Goal: Task Accomplishment & Management: Manage account settings

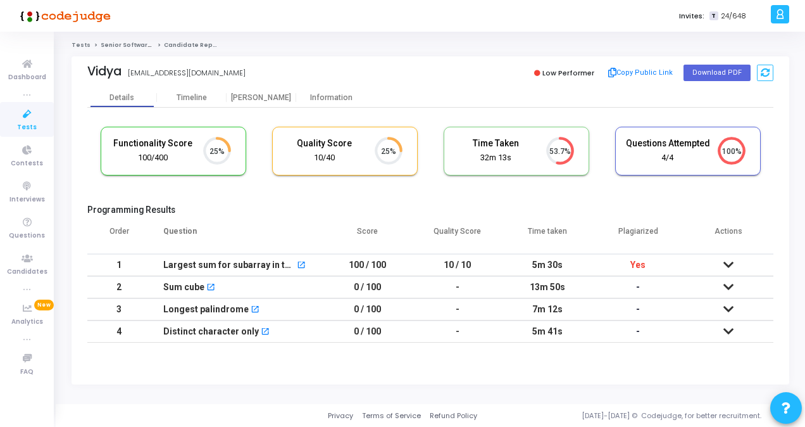
scroll to position [27, 32]
click at [33, 125] on span "Tests" at bounding box center [27, 127] width 20 height 11
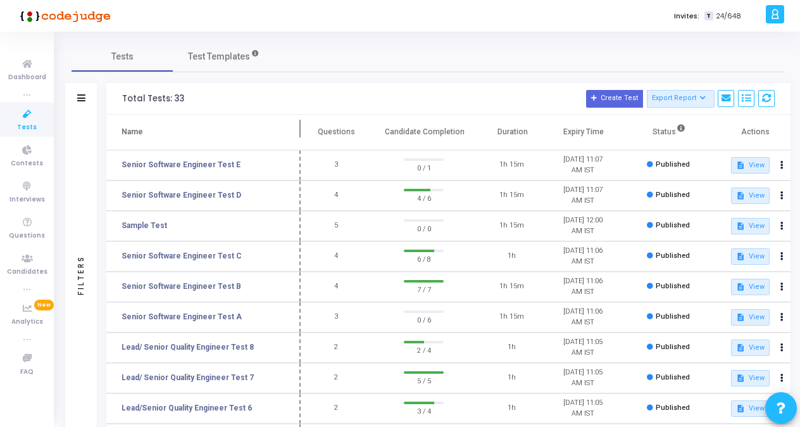
drag, startPoint x: 244, startPoint y: 127, endPoint x: 301, endPoint y: 128, distance: 57.0
click at [301, 128] on span at bounding box center [300, 132] width 13 height 35
click at [188, 163] on link "Senior Software Engineer Test E" at bounding box center [181, 164] width 119 height 11
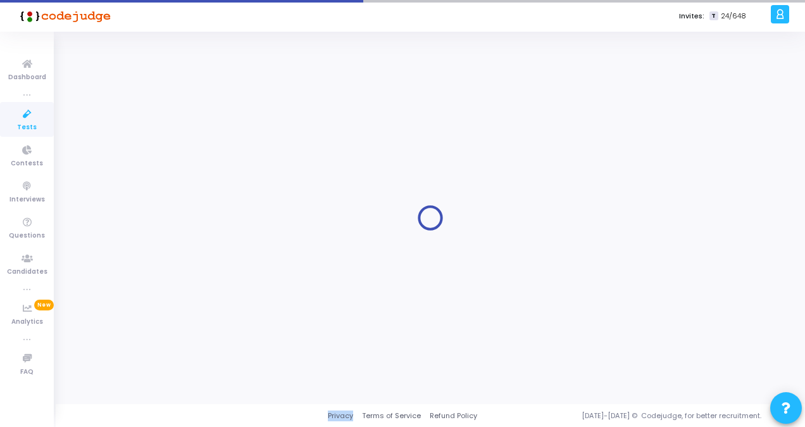
click at [188, 163] on div at bounding box center [431, 217] width 718 height 353
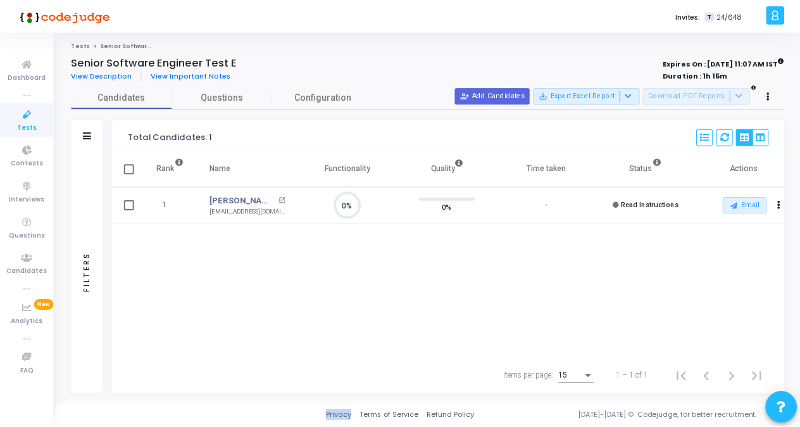
scroll to position [27, 32]
click at [26, 112] on icon at bounding box center [27, 114] width 27 height 16
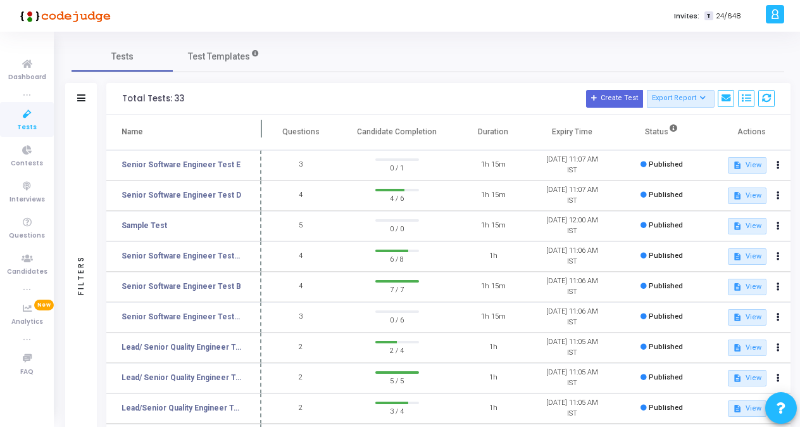
drag, startPoint x: 243, startPoint y: 127, endPoint x: 261, endPoint y: 128, distance: 18.4
click at [261, 128] on span at bounding box center [261, 132] width 13 height 35
click at [209, 195] on link "Senior Software Engineer Test D" at bounding box center [182, 194] width 120 height 11
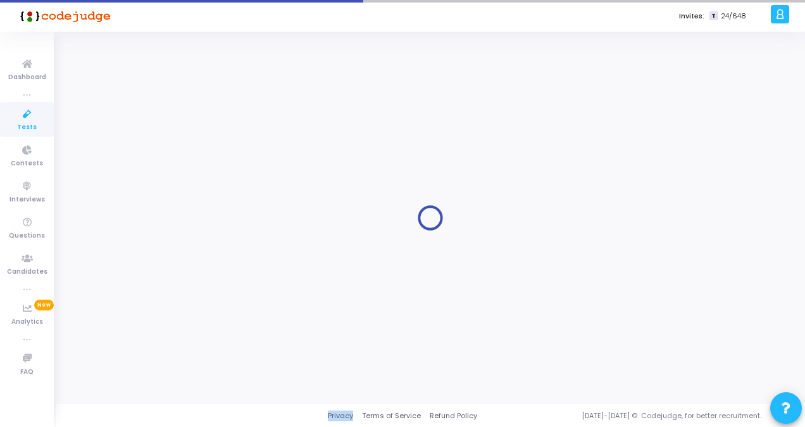
click at [209, 195] on div at bounding box center [431, 217] width 718 height 353
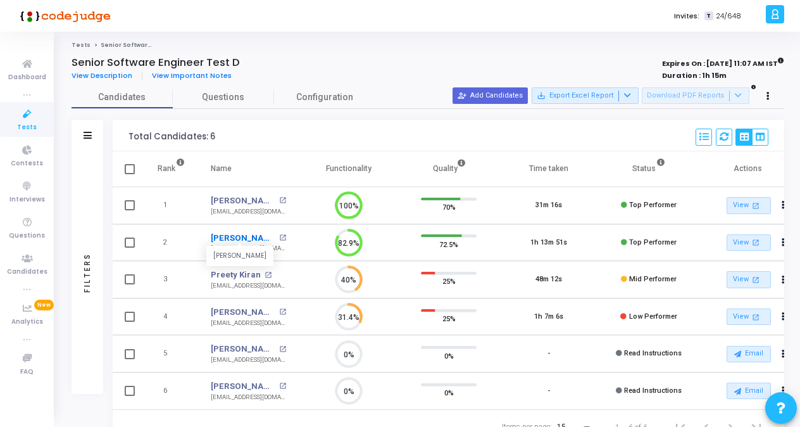
click at [222, 242] on link "Gururaj" at bounding box center [243, 238] width 65 height 13
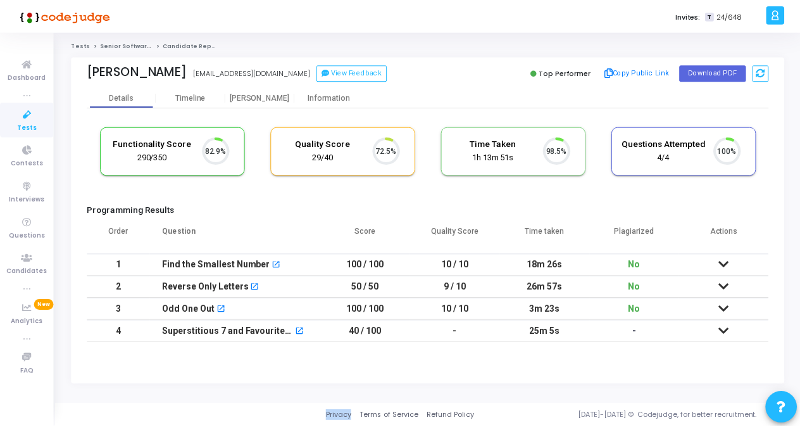
scroll to position [27, 32]
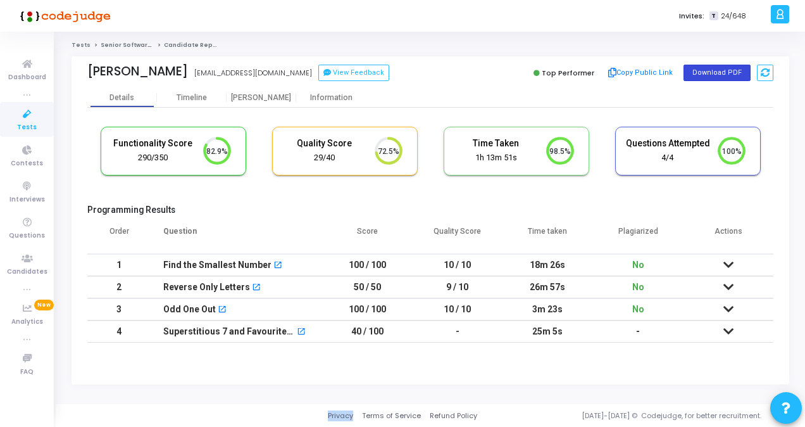
click at [726, 72] on button "Download PDF" at bounding box center [717, 73] width 67 height 16
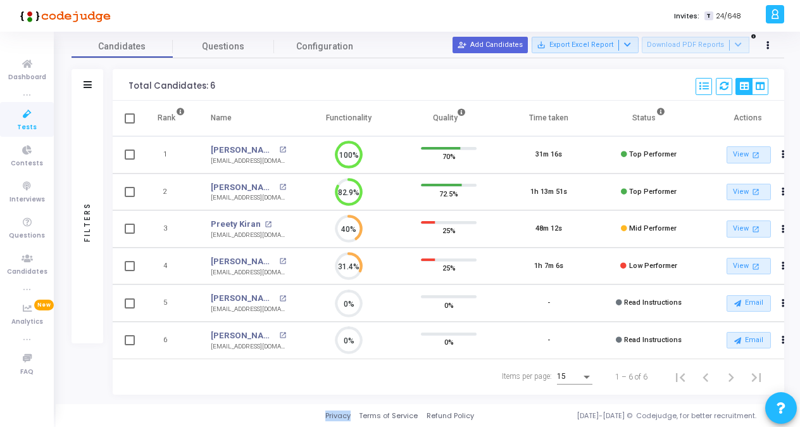
scroll to position [53, 0]
click at [23, 121] on icon at bounding box center [27, 114] width 27 height 16
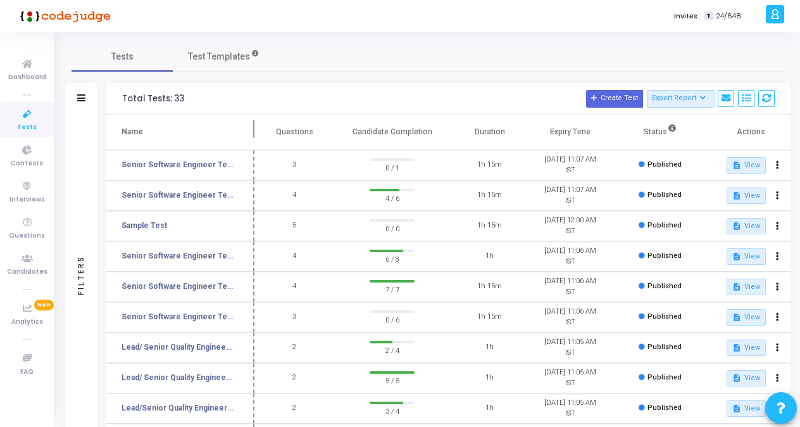
drag, startPoint x: 244, startPoint y: 122, endPoint x: 255, endPoint y: 124, distance: 11.1
click at [255, 124] on span at bounding box center [254, 132] width 13 height 35
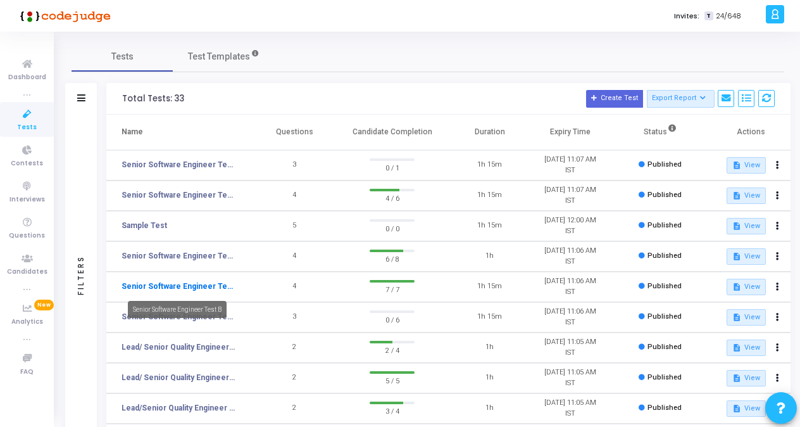
click at [227, 289] on link "Senior Software Engineer Test B" at bounding box center [179, 285] width 114 height 11
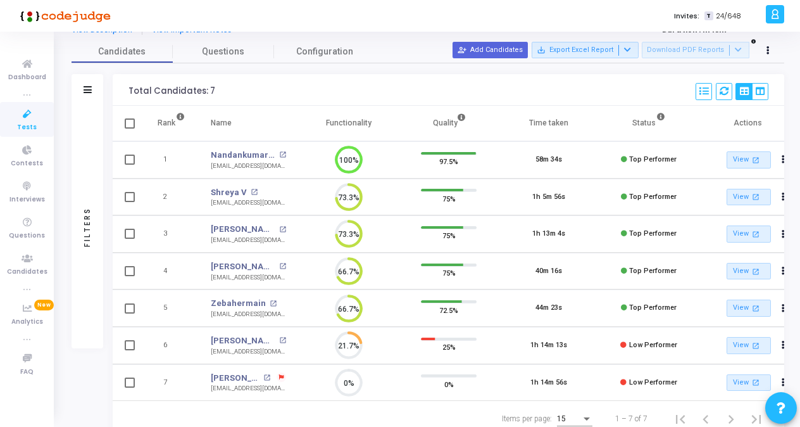
scroll to position [63, 0]
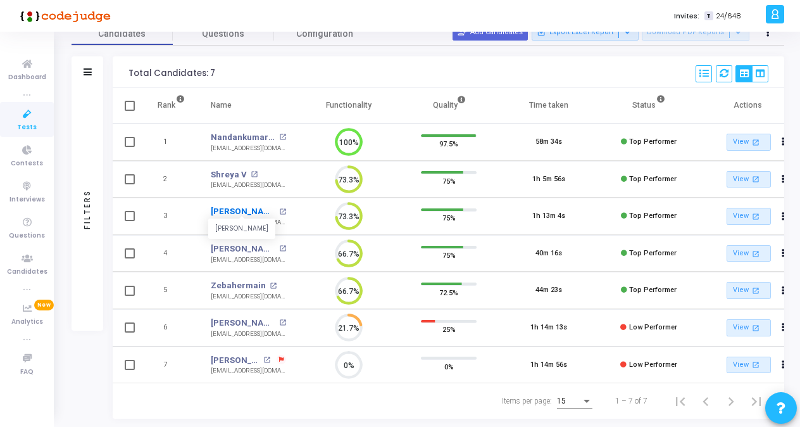
click at [244, 213] on link "M Rajkumar" at bounding box center [243, 211] width 65 height 13
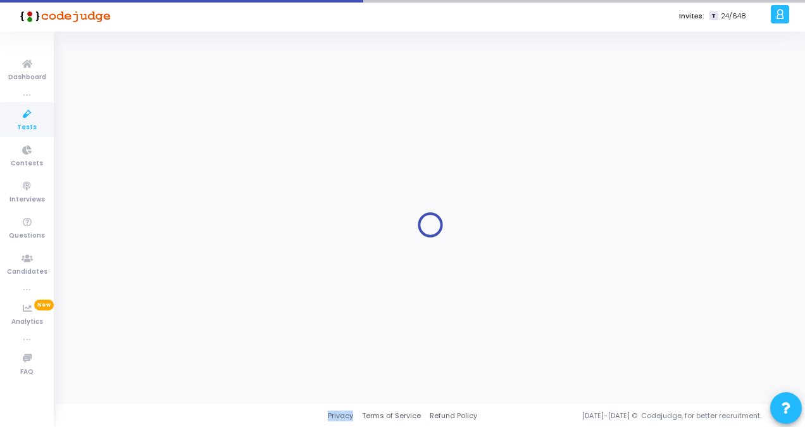
click at [244, 213] on div at bounding box center [431, 224] width 718 height 353
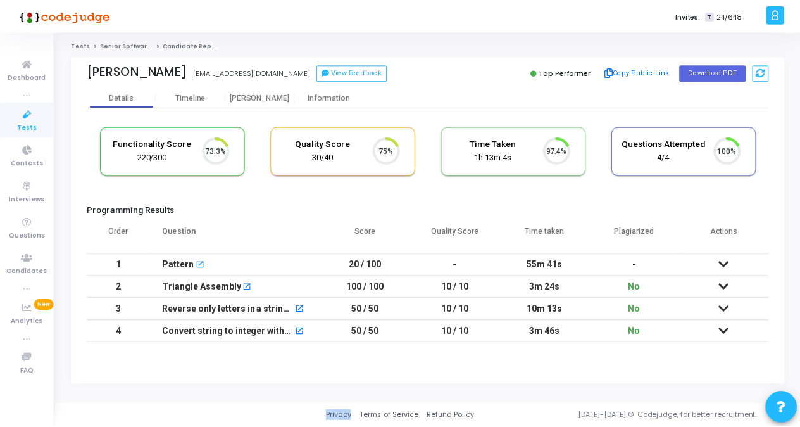
scroll to position [27, 32]
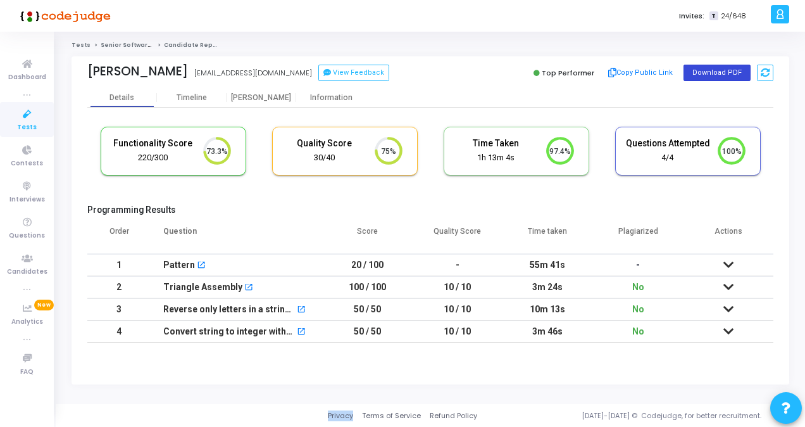
click at [718, 73] on button "Download PDF" at bounding box center [717, 73] width 67 height 16
click at [9, 115] on link "Tests" at bounding box center [27, 119] width 54 height 35
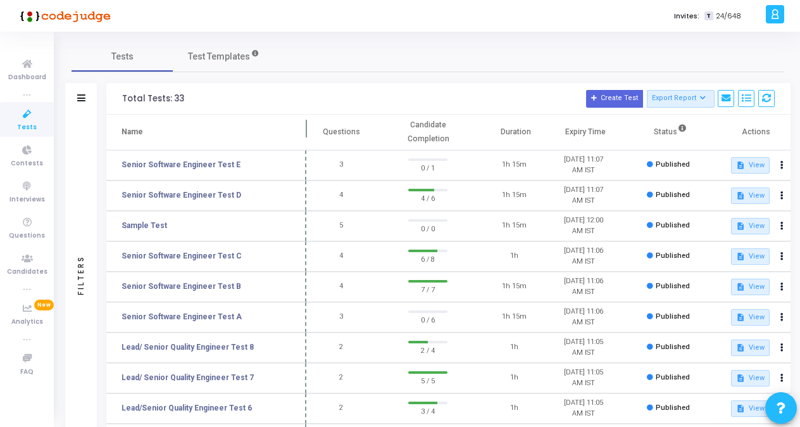
drag, startPoint x: 241, startPoint y: 129, endPoint x: 304, endPoint y: 133, distance: 62.8
click at [304, 133] on span at bounding box center [306, 132] width 13 height 35
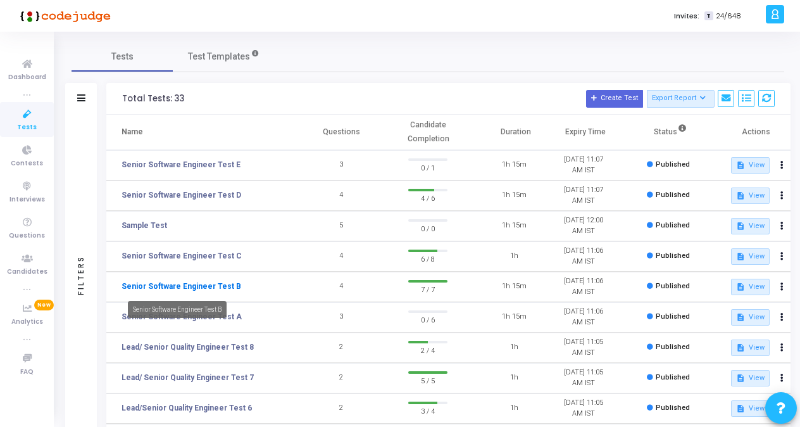
click at [220, 290] on link "Senior Software Engineer Test B" at bounding box center [182, 285] width 120 height 11
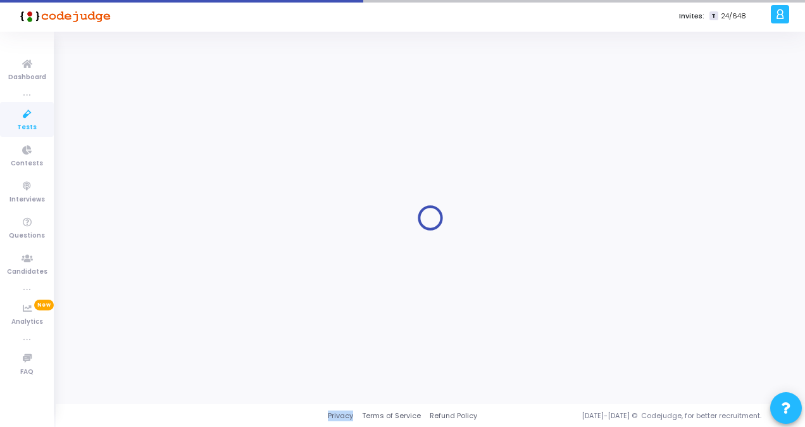
click at [220, 290] on div at bounding box center [431, 217] width 718 height 353
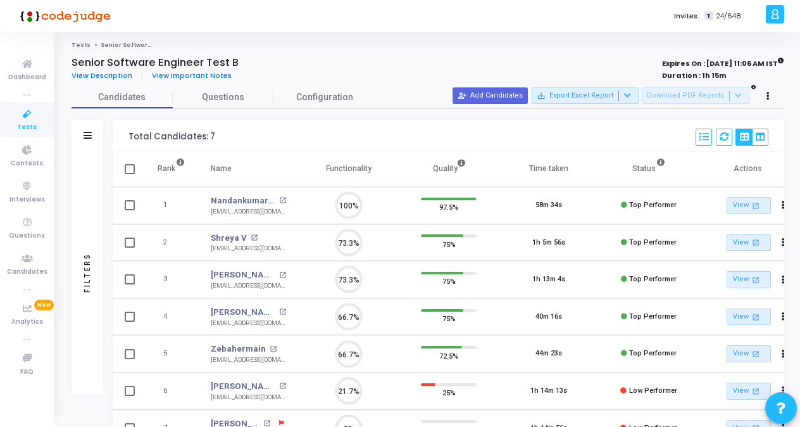
scroll to position [27, 32]
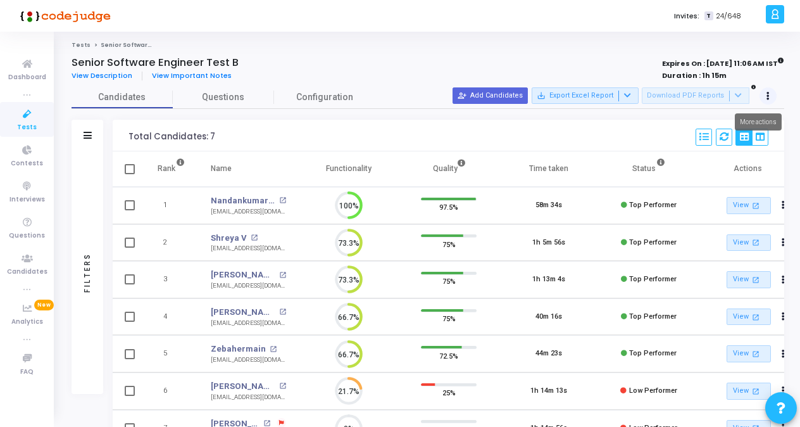
click at [768, 93] on icon at bounding box center [768, 96] width 3 height 6
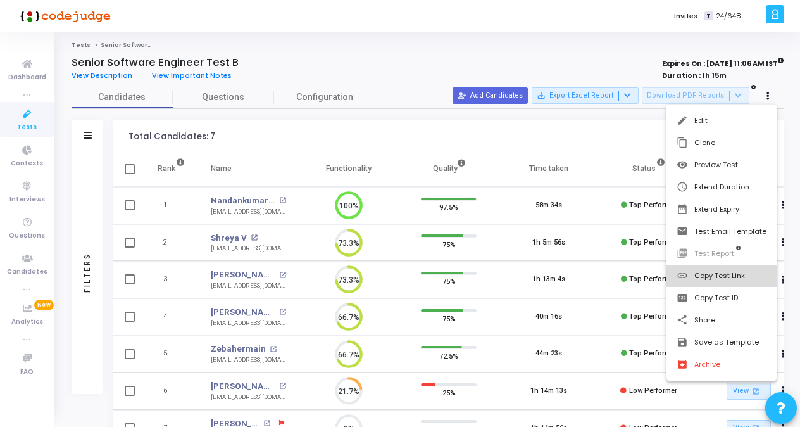
click at [715, 279] on button "link Copy Test Link" at bounding box center [722, 276] width 110 height 22
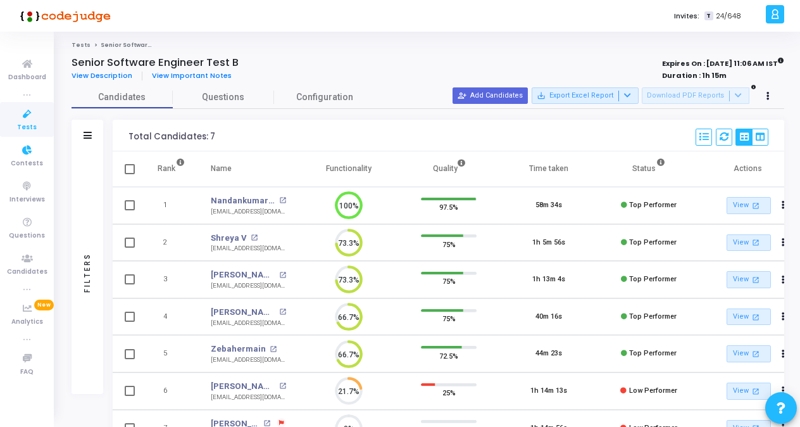
click at [34, 130] on span "Tests" at bounding box center [27, 127] width 20 height 11
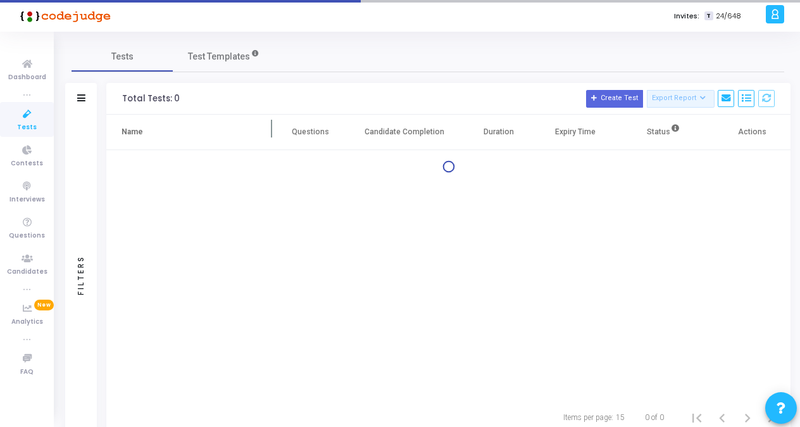
drag, startPoint x: 244, startPoint y: 129, endPoint x: 272, endPoint y: 130, distance: 28.5
click at [272, 130] on span at bounding box center [272, 132] width 13 height 35
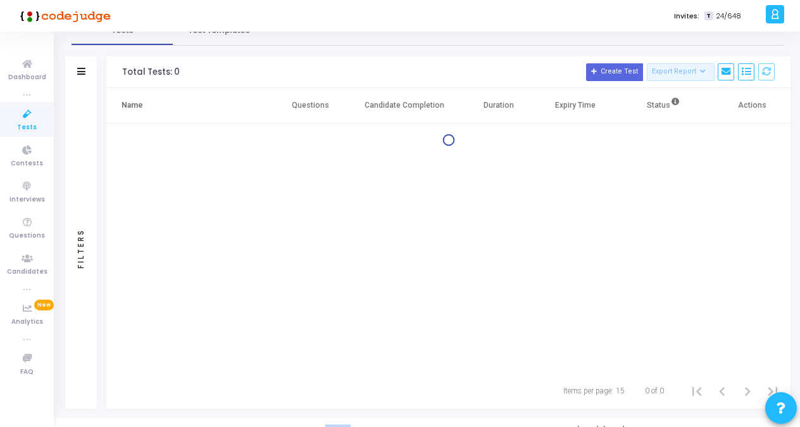
scroll to position [41, 0]
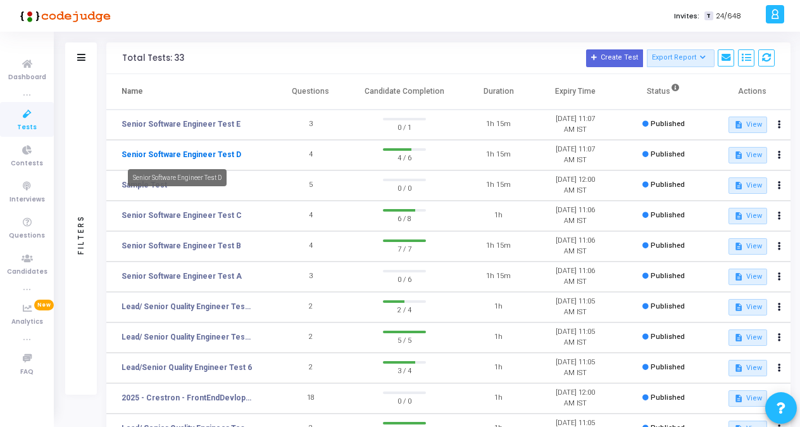
click at [206, 154] on link "Senior Software Engineer Test D" at bounding box center [182, 154] width 120 height 11
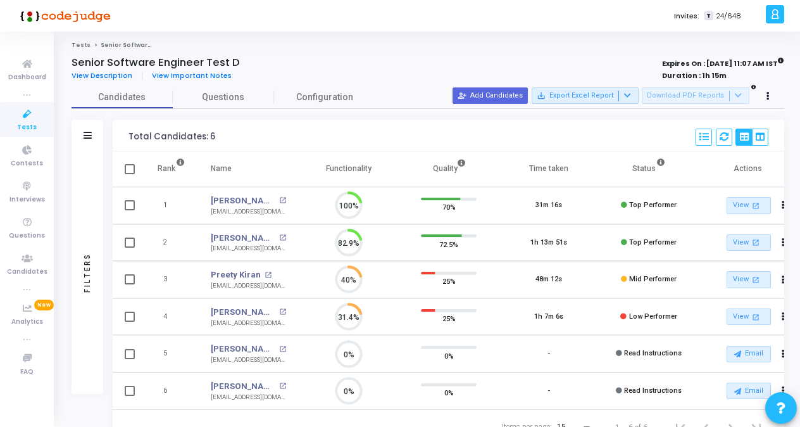
scroll to position [27, 32]
click at [767, 97] on icon at bounding box center [768, 96] width 3 height 6
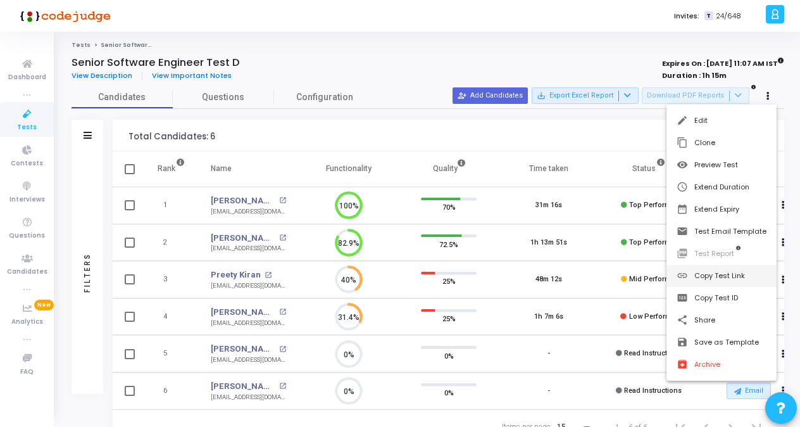
click at [720, 273] on button "link Copy Test Link" at bounding box center [722, 276] width 110 height 22
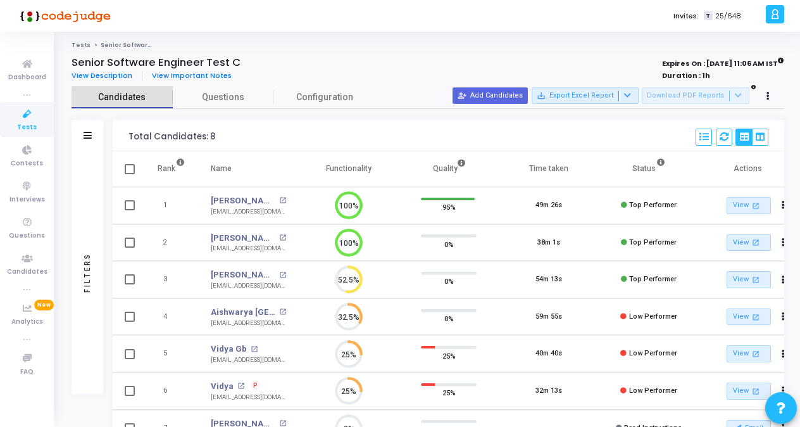
click at [137, 101] on span "Candidates" at bounding box center [122, 97] width 101 height 13
click at [1, 128] on link "Tests" at bounding box center [27, 119] width 54 height 35
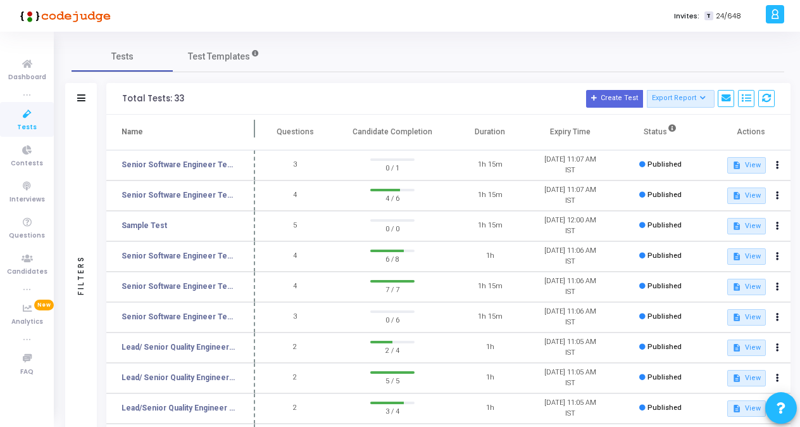
drag, startPoint x: 241, startPoint y: 128, endPoint x: 252, endPoint y: 130, distance: 11.7
click at [252, 130] on span at bounding box center [255, 132] width 13 height 35
click at [195, 258] on link "Senior Software Engineer Test C" at bounding box center [179, 255] width 115 height 11
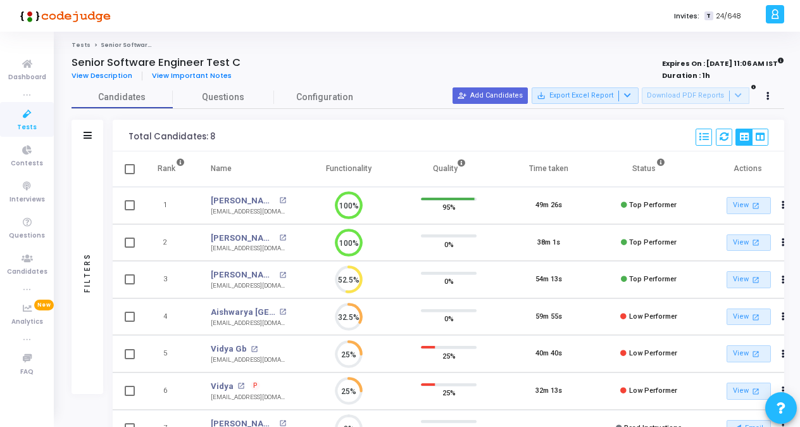
scroll to position [6, 5]
